Goal: Check status: Check status

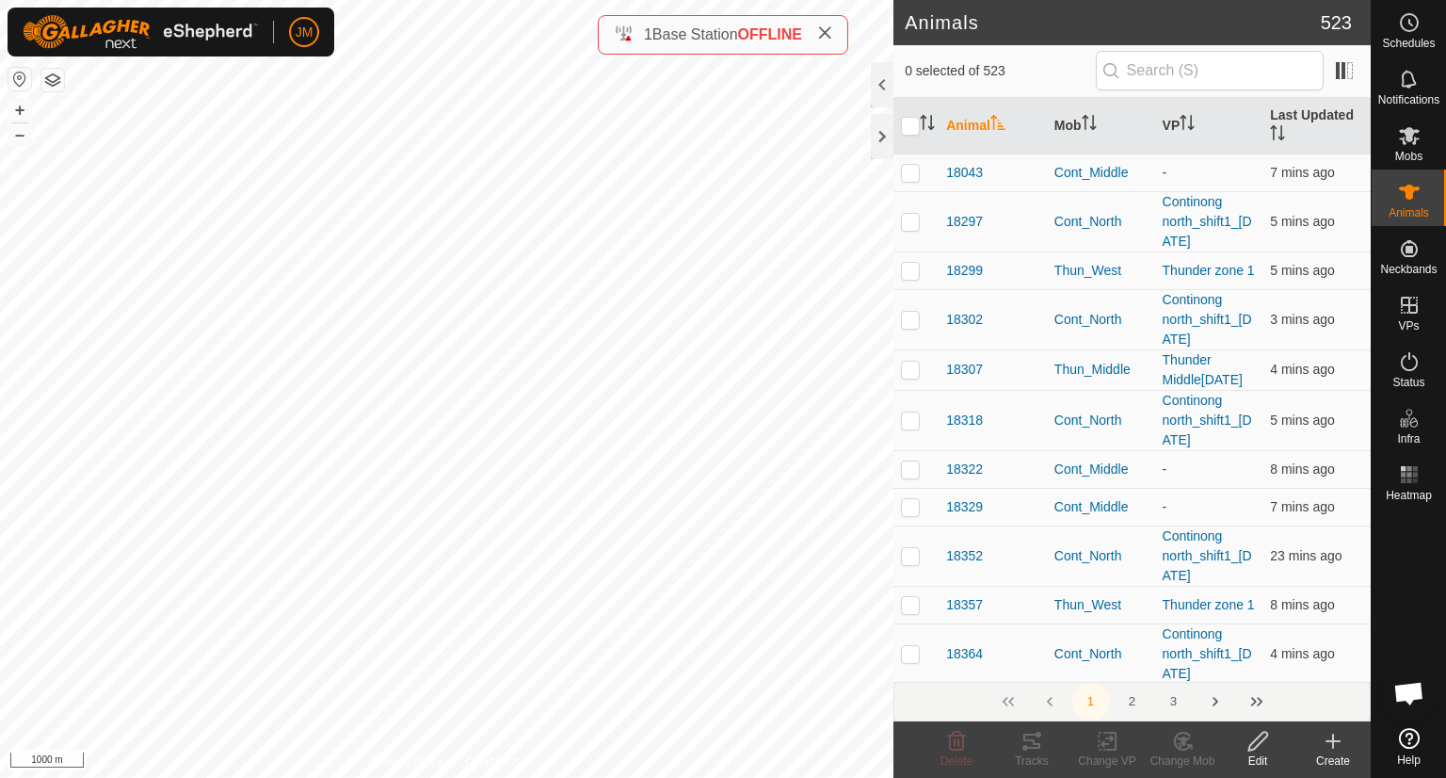
click at [827, 39] on icon at bounding box center [824, 32] width 15 height 15
click at [882, 137] on div at bounding box center [882, 136] width 23 height 45
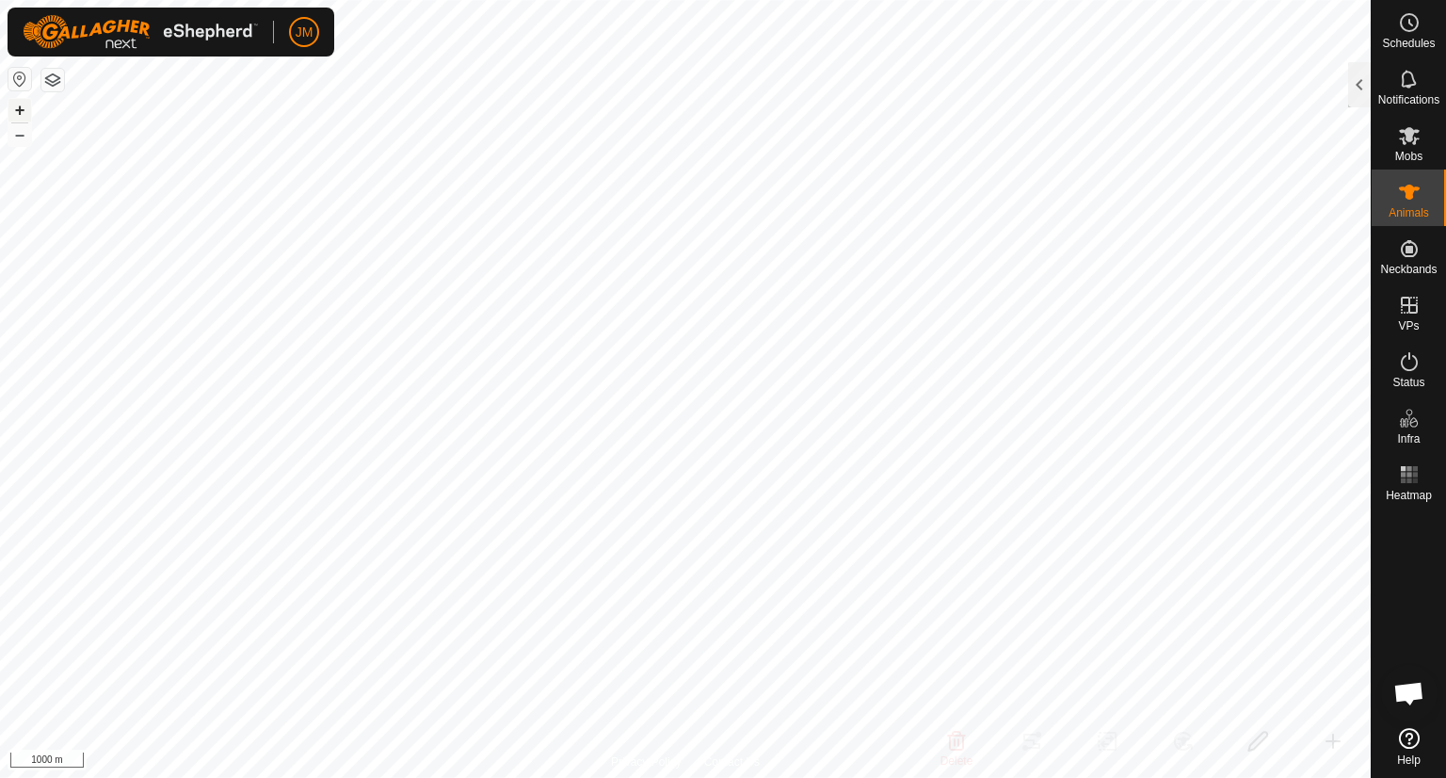
click at [23, 112] on button "+" at bounding box center [19, 110] width 23 height 23
type input "220486"
type input "-"
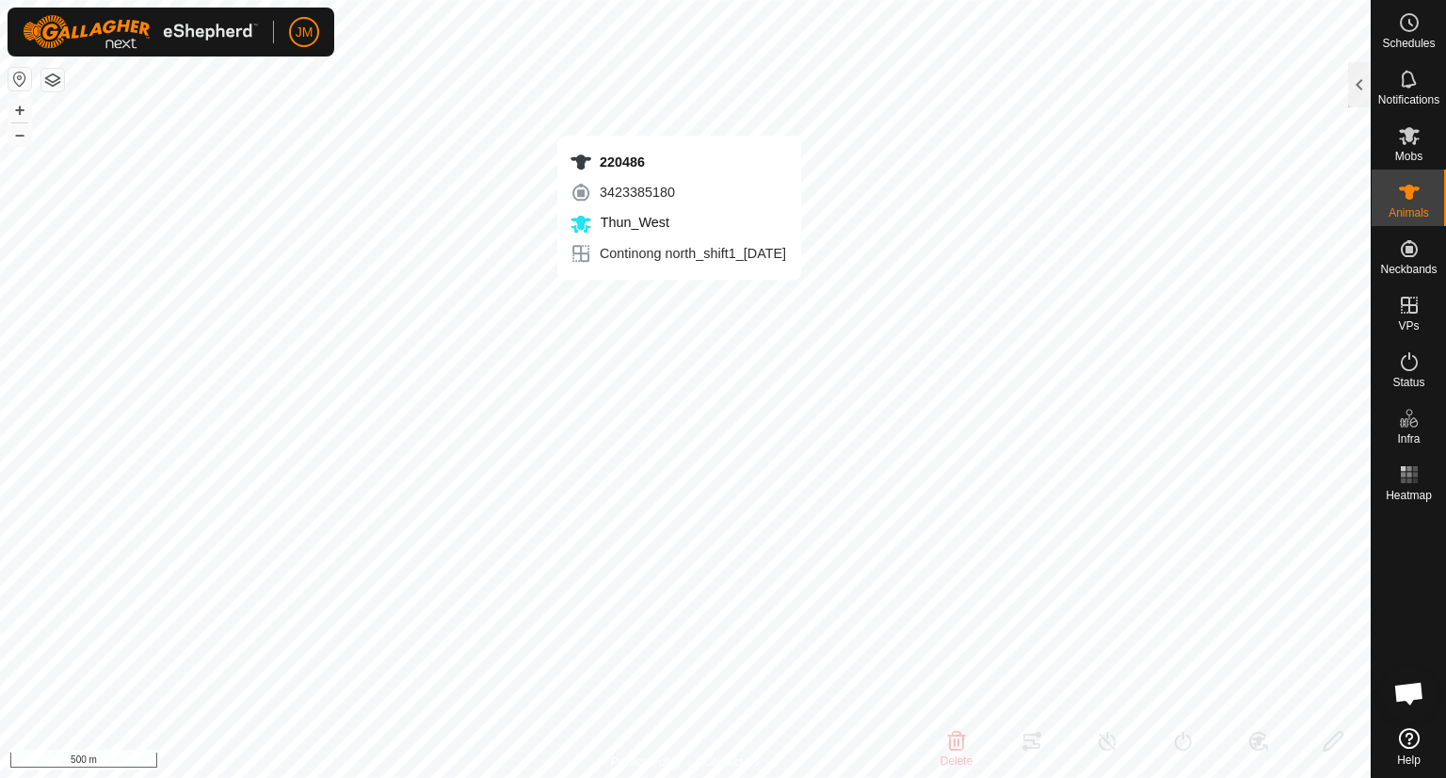
type input "-"
click at [1359, 88] on div at bounding box center [1359, 84] width 23 height 45
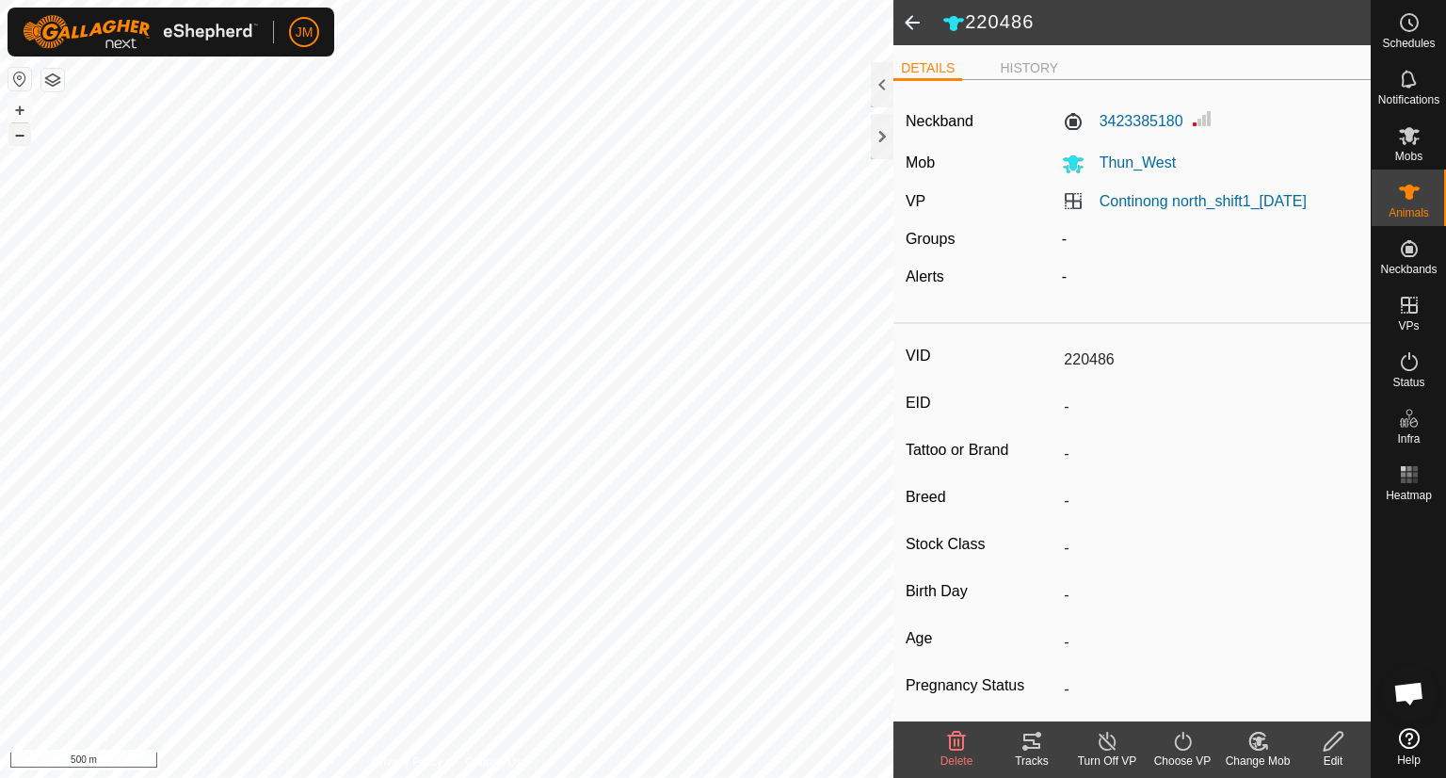
click at [23, 134] on button "–" at bounding box center [19, 134] width 23 height 23
click at [883, 140] on div at bounding box center [882, 136] width 23 height 45
